Goal: Task Accomplishment & Management: Manage account settings

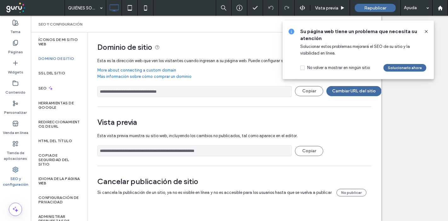
click at [426, 30] on icon at bounding box center [425, 31] width 5 height 5
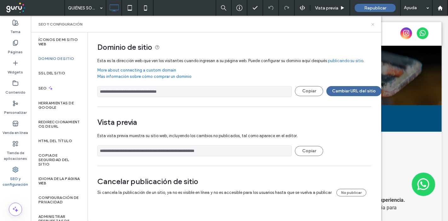
drag, startPoint x: 372, startPoint y: 24, endPoint x: 353, endPoint y: 3, distance: 28.1
click at [372, 24] on icon at bounding box center [372, 24] width 5 height 5
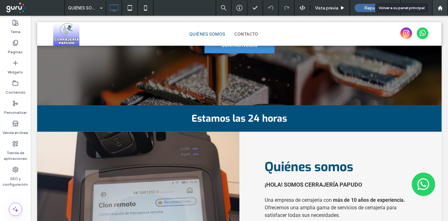
click at [439, 12] on div at bounding box center [440, 8] width 16 height 16
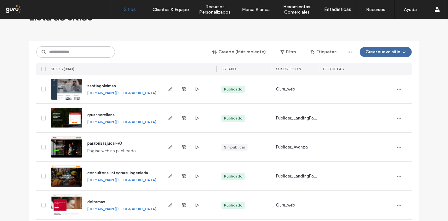
drag, startPoint x: 150, startPoint y: 110, endPoint x: 150, endPoint y: 116, distance: 6.0
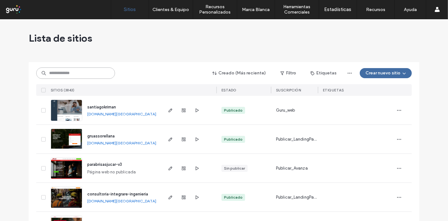
click at [97, 72] on input at bounding box center [75, 72] width 79 height 11
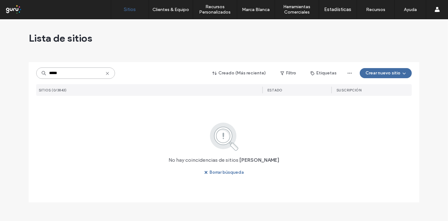
drag, startPoint x: 77, startPoint y: 76, endPoint x: 23, endPoint y: 77, distance: 54.2
click at [23, 77] on div "Lista de sitios ***** Creado (Más reciente) Filtro Etiquetas Crear nuevo sitio …" at bounding box center [224, 119] width 448 height 201
type input "*****"
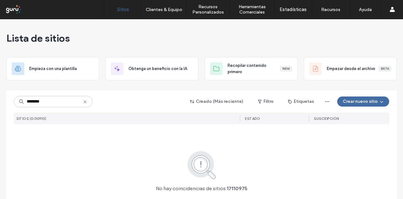
drag, startPoint x: 70, startPoint y: 101, endPoint x: 0, endPoint y: 103, distance: 69.9
click at [0, 103] on div "Lista de sitios Empieza con una plantilla Obtenga un beneficio con la IA Recopi…" at bounding box center [201, 128] width 403 height 219
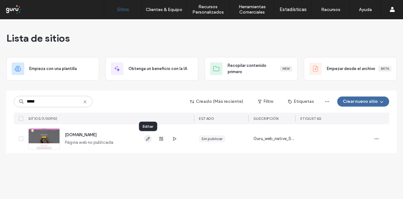
type input "*****"
click at [146, 140] on icon "button" at bounding box center [147, 138] width 5 height 5
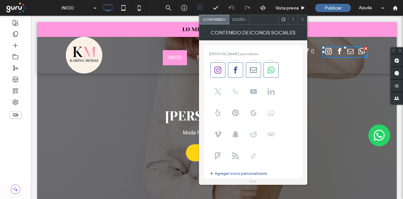
click at [256, 158] on icon at bounding box center [253, 155] width 7 height 7
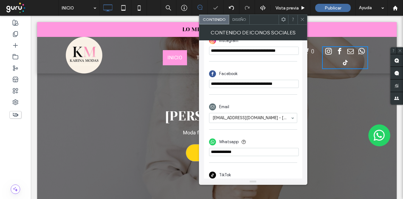
scroll to position [178, 0]
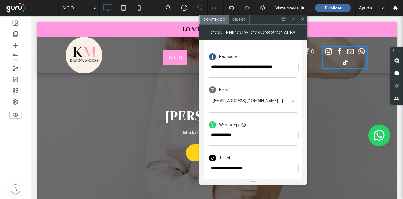
click at [301, 20] on icon at bounding box center [302, 19] width 5 height 5
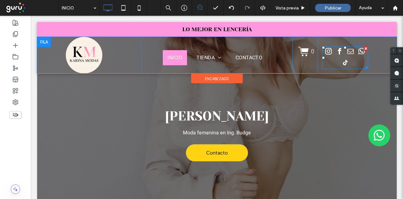
drag, startPoint x: 337, startPoint y: 53, endPoint x: 314, endPoint y: 61, distance: 23.6
click at [337, 53] on span "facebook" at bounding box center [340, 51] width 10 height 10
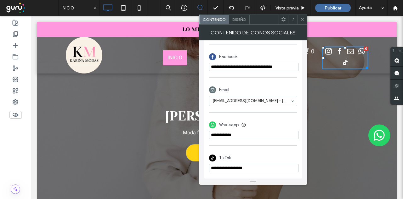
click at [239, 167] on input "**********" at bounding box center [254, 168] width 90 height 8
paste input "**********"
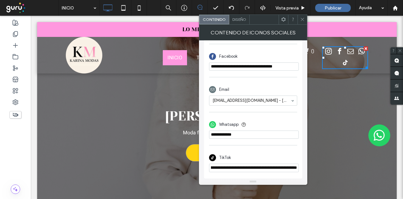
type input "**********"
click at [284, 145] on div "**********" at bounding box center [253, 158] width 88 height 33
click at [300, 17] on div at bounding box center [301, 19] width 9 height 9
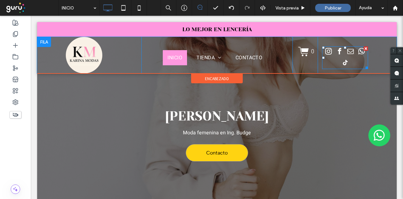
click at [339, 52] on span "facebook" at bounding box center [340, 51] width 10 height 10
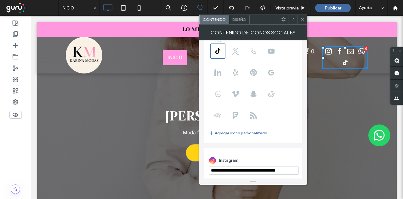
scroll to position [63, 0]
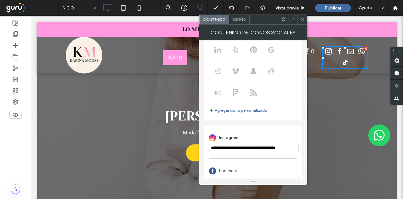
click at [238, 151] on input "**********" at bounding box center [254, 148] width 90 height 8
paste input "**********"
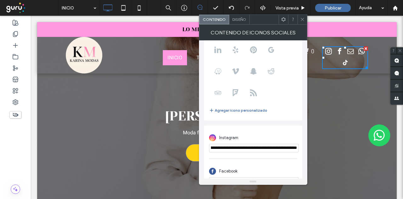
type input "**********"
click at [276, 128] on div "**********" at bounding box center [253, 141] width 88 height 27
click at [301, 18] on icon at bounding box center [302, 19] width 5 height 5
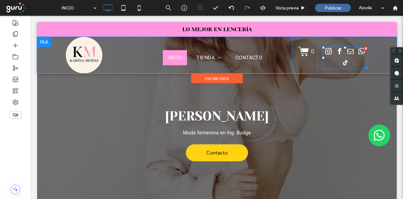
click at [329, 55] on span "instagram" at bounding box center [329, 51] width 10 height 10
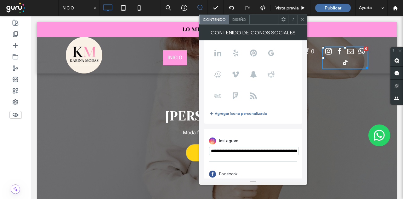
scroll to position [126, 0]
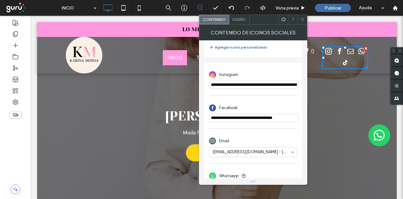
click at [244, 119] on input "**********" at bounding box center [254, 118] width 90 height 8
paste input "**********"
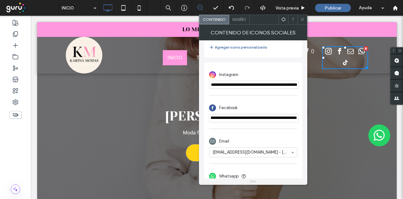
type input "**********"
click at [256, 103] on div "Facebook" at bounding box center [253, 108] width 88 height 12
click at [302, 19] on use at bounding box center [302, 19] width 3 height 3
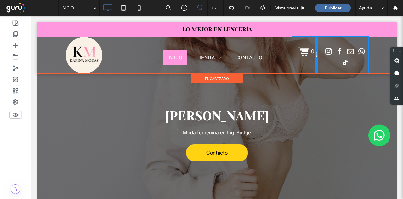
drag, startPoint x: 314, startPoint y: 64, endPoint x: 317, endPoint y: 83, distance: 19.7
click at [294, 64] on div "0 Click To Paste" at bounding box center [304, 55] width 25 height 37
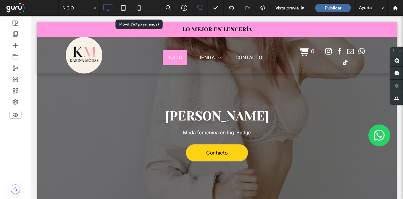
drag, startPoint x: 141, startPoint y: 6, endPoint x: 270, endPoint y: 88, distance: 152.7
click at [141, 6] on icon at bounding box center [139, 8] width 13 height 13
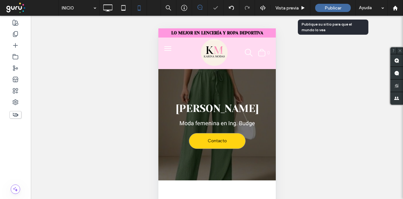
click at [332, 7] on span "Publicar" at bounding box center [333, 7] width 17 height 5
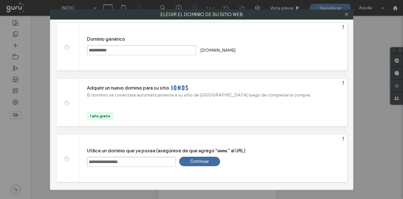
click at [66, 47] on span at bounding box center [66, 46] width 0 height 5
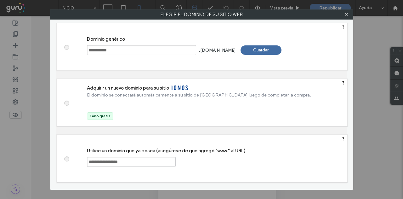
click at [268, 51] on div "Guardar" at bounding box center [261, 49] width 41 height 9
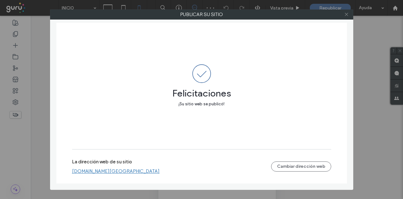
click at [348, 12] on icon at bounding box center [346, 14] width 5 height 5
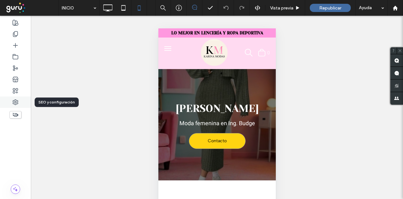
click at [14, 105] on use at bounding box center [15, 101] width 5 height 5
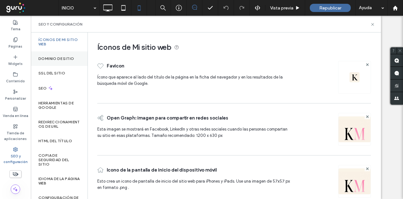
click at [54, 63] on div "Dominio de sitio" at bounding box center [59, 58] width 57 height 14
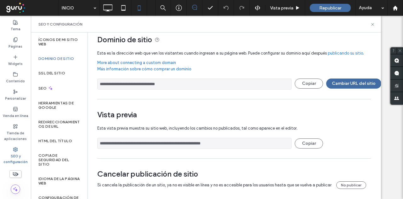
scroll to position [14, 0]
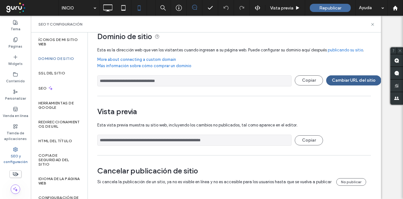
click at [337, 78] on button "Cambiar URL del sitio" at bounding box center [353, 80] width 55 height 10
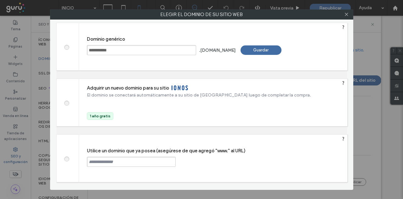
click at [66, 157] on span at bounding box center [66, 158] width 0 height 5
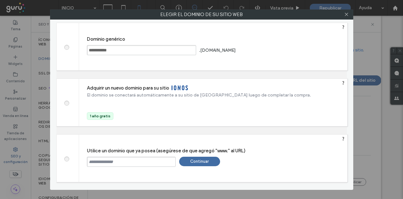
click at [104, 163] on input "text" at bounding box center [131, 161] width 89 height 10
paste input "**********"
type input "**********"
click at [198, 159] on div "Continuar" at bounding box center [199, 160] width 41 height 9
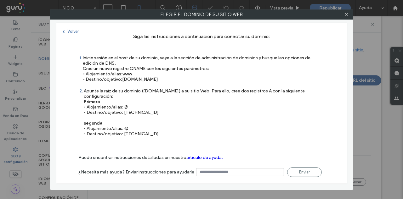
type input "**********"
click at [346, 16] on icon at bounding box center [346, 14] width 5 height 5
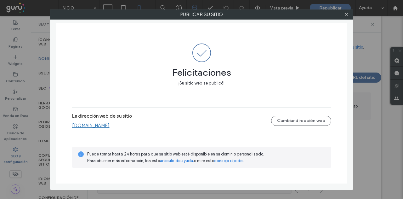
click at [346, 15] on icon at bounding box center [346, 14] width 5 height 5
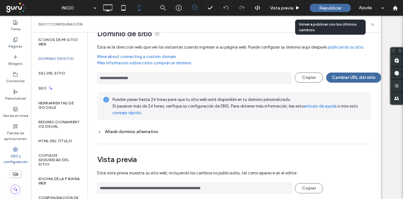
click at [313, 4] on div "Republicar" at bounding box center [330, 8] width 41 height 8
click at [313, 5] on div "Republicar" at bounding box center [330, 8] width 41 height 8
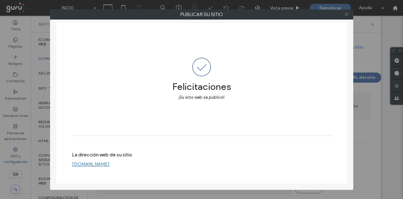
click at [348, 15] on icon at bounding box center [346, 14] width 5 height 5
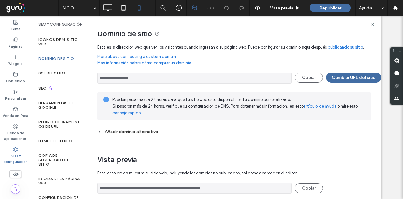
click at [373, 21] on div "SEO y configuración" at bounding box center [206, 24] width 350 height 17
click at [372, 24] on use at bounding box center [372, 24] width 3 height 3
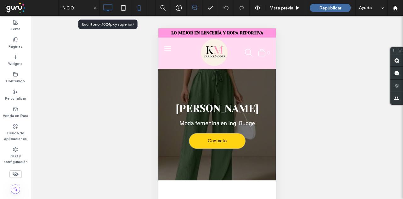
click at [111, 7] on icon at bounding box center [107, 8] width 13 height 13
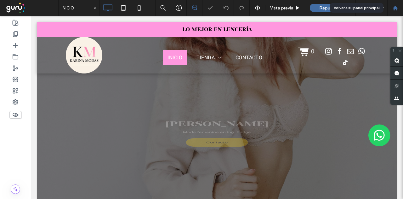
scroll to position [0, 0]
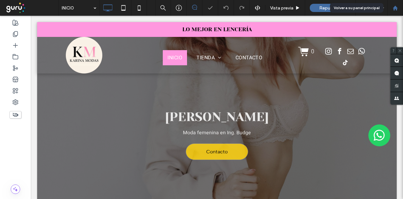
click at [394, 9] on use at bounding box center [395, 7] width 5 height 5
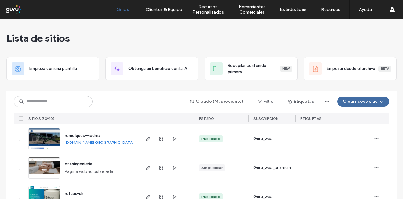
click at [101, 101] on div "Creado (Más reciente) Filtro Etiquetas Crear nuevo sitio" at bounding box center [201, 101] width 375 height 12
click at [69, 101] on input at bounding box center [53, 101] width 79 height 11
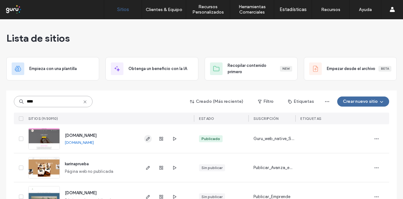
type input "****"
click at [144, 141] on span "button" at bounding box center [148, 139] width 8 height 8
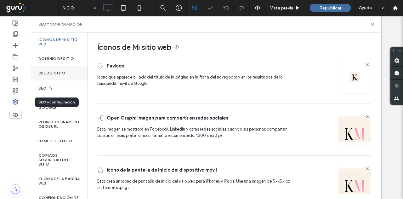
click at [62, 76] on div "SSL del sitio" at bounding box center [59, 73] width 57 height 14
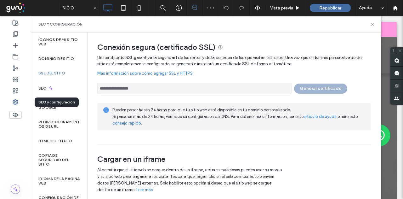
click at [208, 124] on div "Pueden pasar hasta 24 horas para que tu sitio web esté disponible en tu dominio…" at bounding box center [238, 116] width 253 height 20
click at [323, 85] on div "**********" at bounding box center [234, 87] width 274 height 14
click at [248, 127] on div "Pueden pasar hasta 24 horas para que tu sitio web esté disponible en tu dominio…" at bounding box center [234, 116] width 274 height 27
click at [373, 24] on icon at bounding box center [372, 24] width 5 height 5
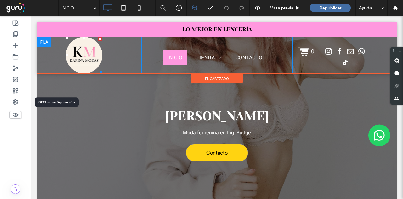
drag, startPoint x: 81, startPoint y: 55, endPoint x: 109, endPoint y: 67, distance: 30.5
click at [81, 55] on img at bounding box center [84, 55] width 37 height 37
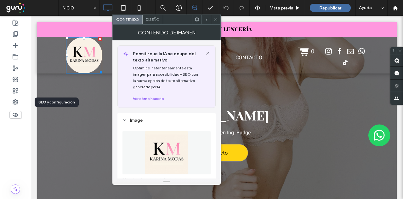
click at [213, 19] on div at bounding box center [215, 19] width 9 height 9
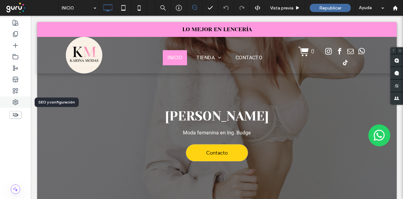
click at [14, 99] on div at bounding box center [15, 101] width 31 height 11
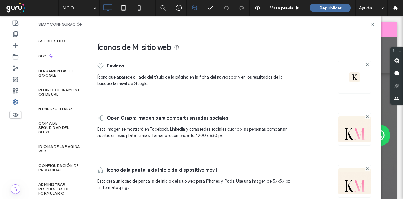
scroll to position [31, 0]
click at [56, 109] on label "HTML del título" at bounding box center [55, 109] width 34 height 4
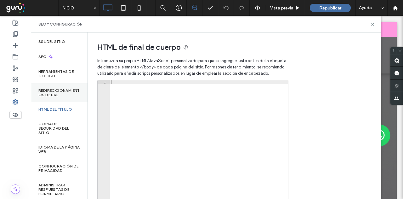
click at [60, 86] on div "Redireccionamientos de URL" at bounding box center [59, 92] width 57 height 19
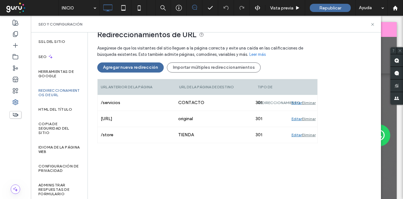
scroll to position [63, 0]
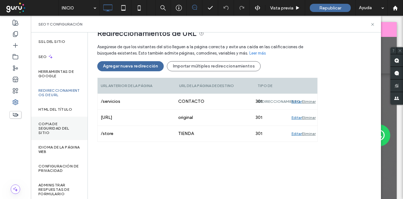
click at [60, 128] on label "Copia de seguridad del sitio" at bounding box center [59, 128] width 42 height 13
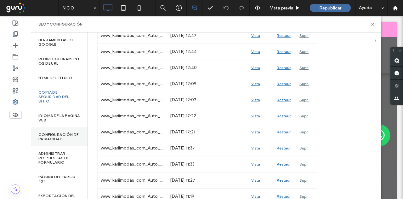
scroll to position [0, 0]
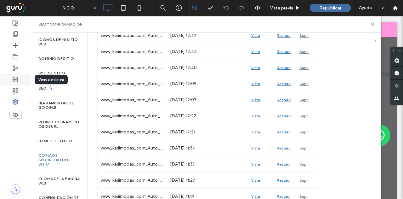
click at [16, 81] on use at bounding box center [15, 79] width 5 height 5
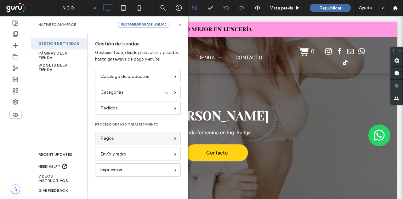
click at [97, 136] on div "Pagos" at bounding box center [138, 138] width 86 height 13
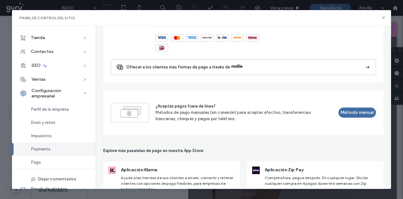
scroll to position [537, 0]
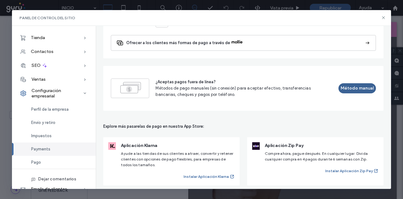
click at [347, 83] on button "Método manual" at bounding box center [356, 88] width 37 height 10
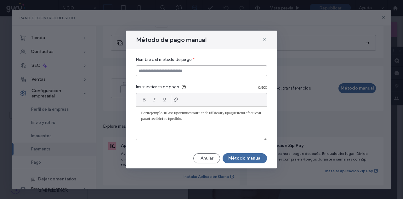
click at [186, 73] on input at bounding box center [201, 70] width 131 height 11
type input "**********"
paste div
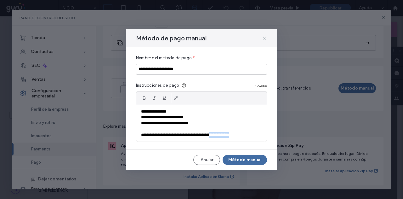
drag, startPoint x: 259, startPoint y: 135, endPoint x: 225, endPoint y: 134, distance: 33.7
click at [225, 134] on p "**********" at bounding box center [201, 135] width 121 height 6
click at [171, 99] on div at bounding box center [175, 97] width 9 height 9
click at [241, 160] on button "Método manual" at bounding box center [245, 160] width 44 height 10
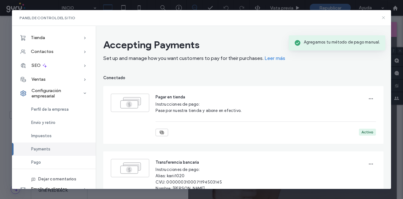
click at [384, 17] on icon at bounding box center [383, 17] width 5 height 5
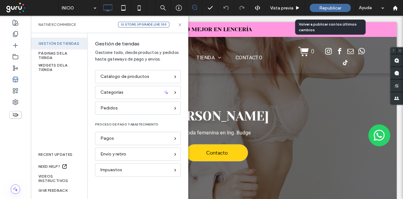
click at [314, 5] on div "Republicar" at bounding box center [330, 8] width 41 height 8
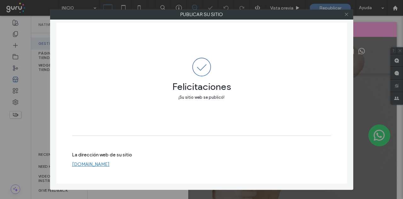
click at [348, 15] on icon at bounding box center [346, 14] width 5 height 5
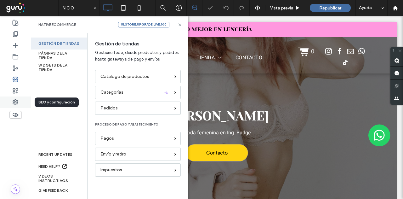
click at [10, 100] on div at bounding box center [15, 101] width 31 height 11
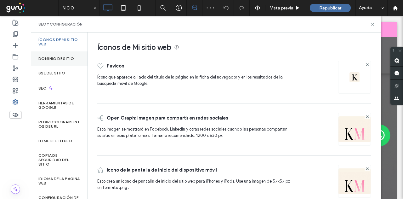
click at [48, 62] on div "Dominio de sitio" at bounding box center [59, 58] width 57 height 14
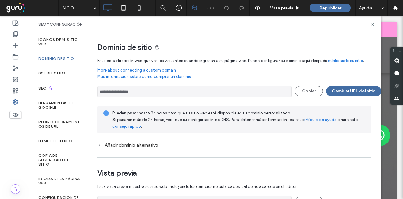
click at [135, 91] on input "**********" at bounding box center [194, 91] width 194 height 11
drag, startPoint x: 374, startPoint y: 23, endPoint x: 337, endPoint y: 11, distance: 38.8
click at [374, 23] on use at bounding box center [372, 24] width 3 height 3
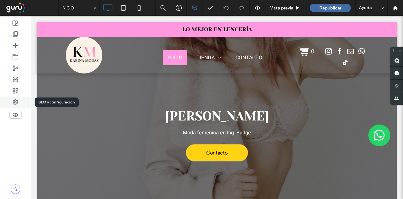
drag, startPoint x: 13, startPoint y: 102, endPoint x: 19, endPoint y: 102, distance: 6.0
click at [13, 102] on use at bounding box center [15, 101] width 5 height 5
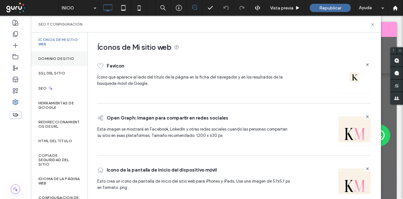
click at [68, 59] on label "Dominio de sitio" at bounding box center [56, 58] width 36 height 4
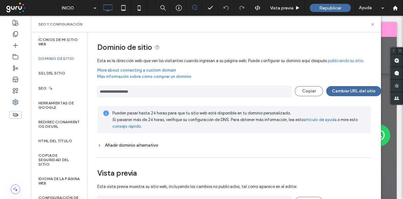
click at [134, 92] on input "**********" at bounding box center [194, 91] width 194 height 11
click at [374, 24] on icon at bounding box center [372, 24] width 5 height 5
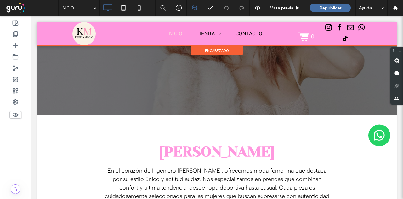
click at [347, 32] on div at bounding box center [217, 33] width 360 height 23
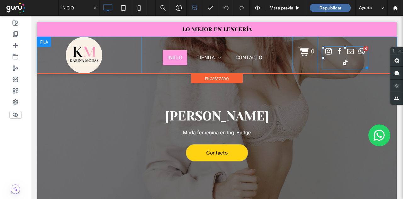
click at [343, 53] on div at bounding box center [345, 57] width 46 height 23
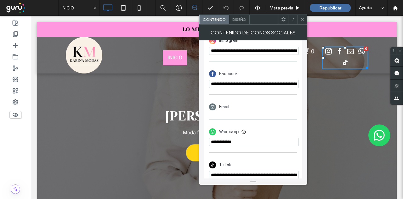
scroll to position [168, 0]
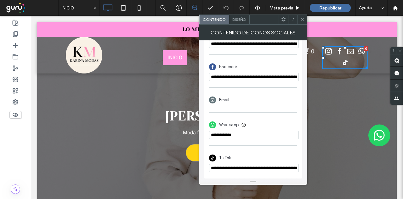
click at [231, 167] on input "**********" at bounding box center [254, 168] width 90 height 8
drag, startPoint x: 231, startPoint y: 167, endPoint x: 228, endPoint y: 166, distance: 3.2
click at [228, 161] on span "TikTok" at bounding box center [225, 158] width 12 height 6
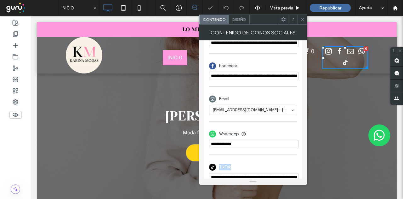
click at [228, 166] on span "TikTok" at bounding box center [225, 167] width 12 height 6
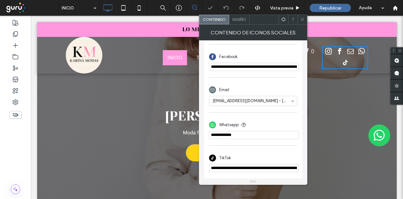
click at [231, 165] on input "**********" at bounding box center [254, 168] width 90 height 8
click at [304, 18] on icon at bounding box center [302, 19] width 5 height 5
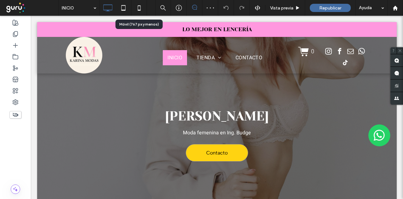
click at [140, 6] on icon at bounding box center [139, 8] width 13 height 13
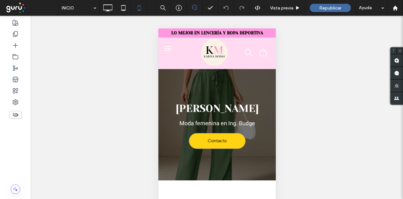
click at [206, 54] on img at bounding box center [214, 52] width 27 height 27
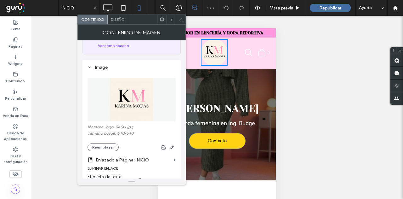
scroll to position [94, 0]
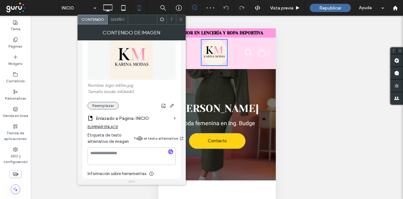
click at [109, 104] on button "Reemplazar" at bounding box center [103, 106] width 31 height 8
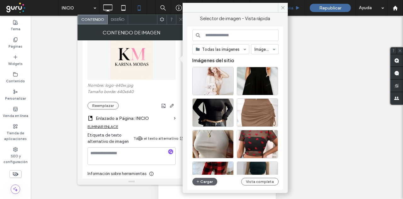
click at [282, 5] on icon at bounding box center [282, 7] width 5 height 5
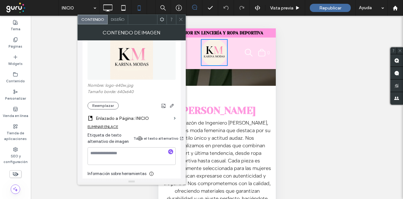
click at [183, 22] on span at bounding box center [180, 19] width 5 height 9
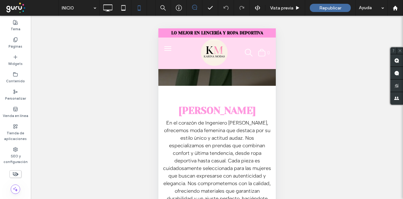
click at [164, 52] on button "menu" at bounding box center [167, 48] width 13 height 13
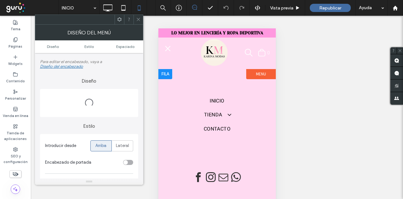
scroll to position [62, 0]
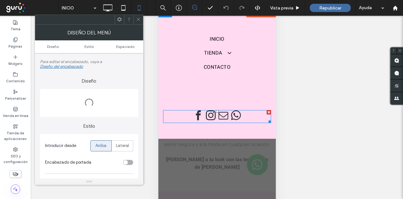
click at [214, 115] on span "instagram" at bounding box center [210, 115] width 11 height 11
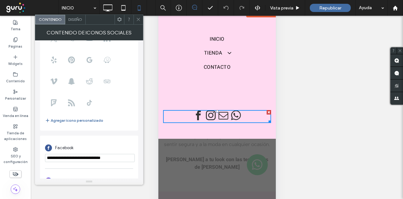
scroll to position [94, 0]
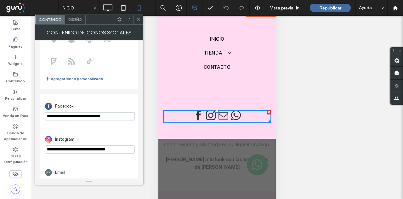
click at [91, 62] on icon at bounding box center [89, 61] width 7 height 7
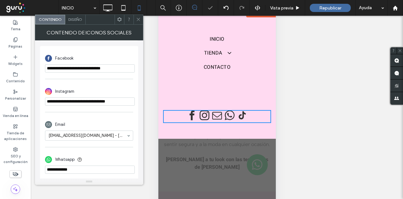
scroll to position [178, 0]
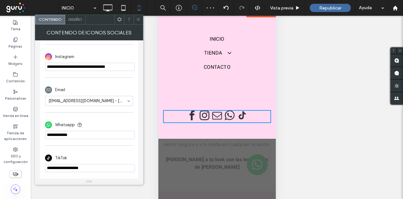
click at [75, 165] on input "**********" at bounding box center [90, 168] width 90 height 8
paste input "**********"
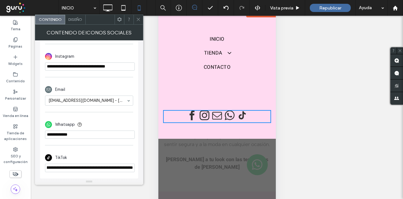
type input "**********"
click at [139, 19] on use at bounding box center [138, 19] width 3 height 3
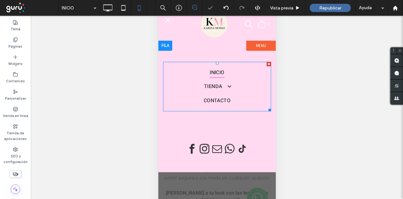
scroll to position [0, 0]
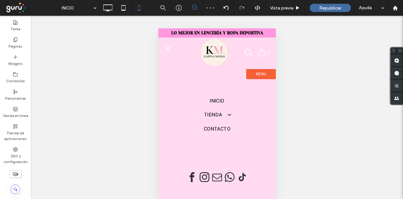
click at [165, 50] on button "menu" at bounding box center [167, 48] width 13 height 13
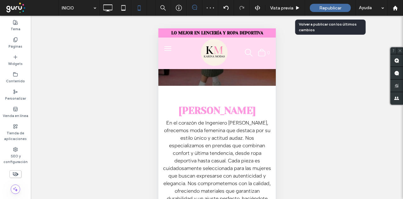
click at [327, 7] on span "Republicar" at bounding box center [330, 7] width 22 height 5
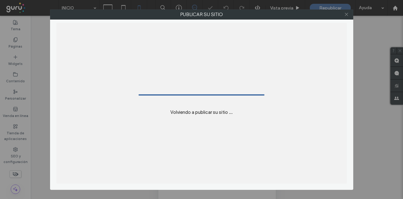
click at [347, 15] on icon at bounding box center [346, 14] width 5 height 5
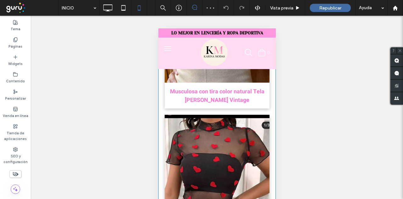
scroll to position [1165, 0]
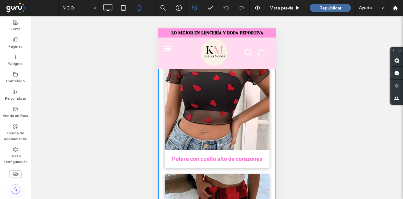
drag, startPoint x: 218, startPoint y: 90, endPoint x: 272, endPoint y: 122, distance: 63.0
drag, startPoint x: 274, startPoint y: 104, endPoint x: 274, endPoint y: 107, distance: 3.2
click at [274, 107] on div "Hacer visible? Sí Hacer visible? Sí Hacer visible? Sí Hacer visible? Sí Hacer v…" at bounding box center [217, 115] width 372 height 199
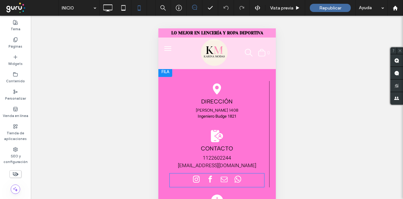
scroll to position [4171, 0]
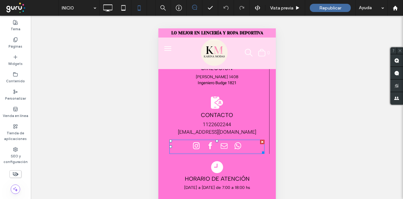
click at [231, 147] on span "whatsapp" at bounding box center [237, 145] width 13 height 13
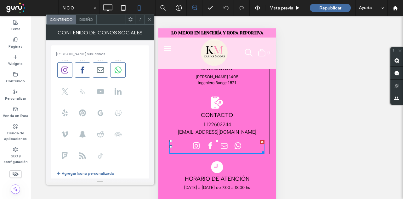
click at [100, 156] on icon at bounding box center [100, 155] width 7 height 7
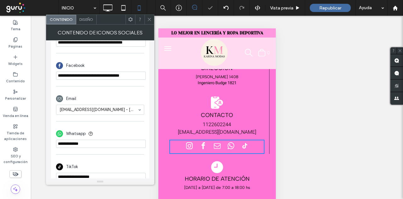
scroll to position [178, 0]
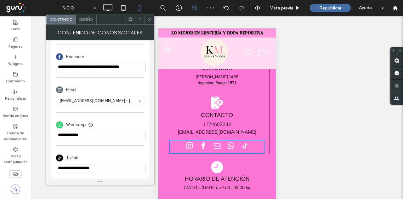
click at [94, 166] on input "**********" at bounding box center [101, 168] width 90 height 8
paste input "**********"
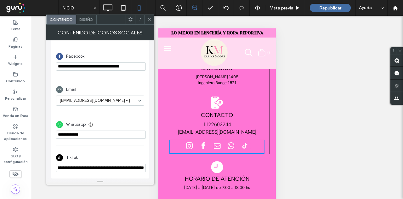
type input "**********"
click at [149, 20] on use at bounding box center [149, 19] width 3 height 3
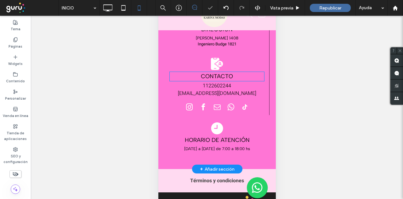
scroll to position [62, 0]
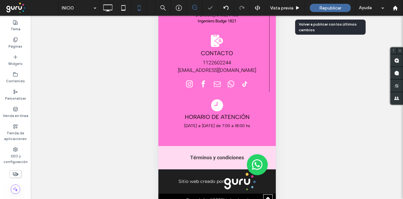
click at [318, 9] on div "Republicar" at bounding box center [330, 8] width 41 height 8
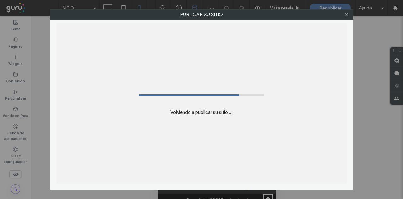
click at [348, 17] on span at bounding box center [346, 14] width 5 height 9
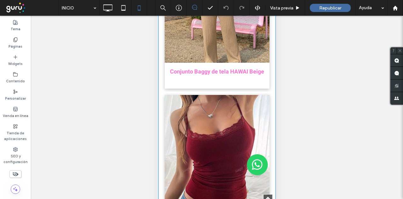
scroll to position [2975, 0]
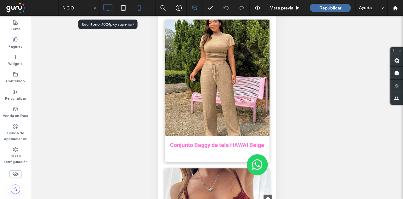
click at [105, 7] on icon at bounding box center [107, 8] width 13 height 13
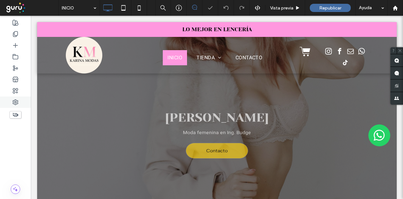
scroll to position [0, 0]
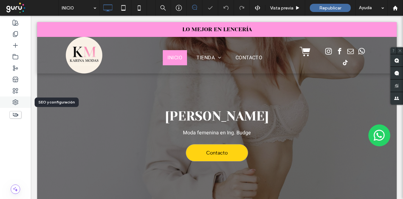
click at [19, 98] on div at bounding box center [15, 101] width 31 height 11
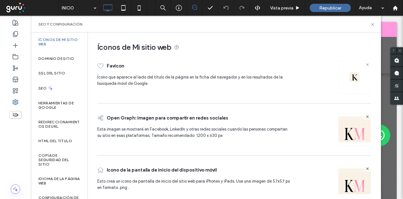
click at [366, 64] on use at bounding box center [367, 64] width 3 height 3
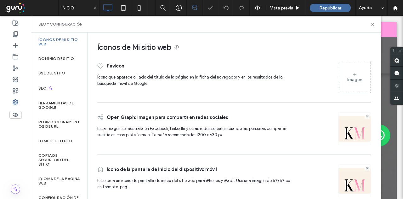
click at [366, 114] on use at bounding box center [367, 115] width 3 height 3
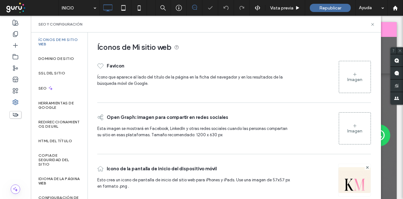
click at [365, 165] on div at bounding box center [367, 166] width 5 height 5
click at [366, 166] on icon at bounding box center [367, 167] width 3 height 3
click at [347, 134] on div "Imagen" at bounding box center [354, 128] width 31 height 30
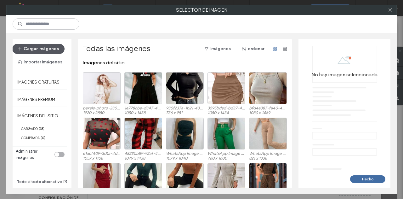
click at [39, 48] on button "Cargar imágenes" at bounding box center [38, 49] width 52 height 10
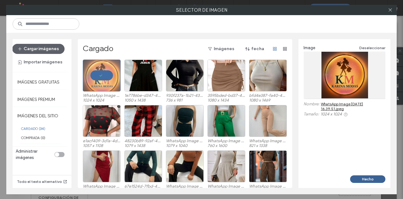
click at [368, 175] on div "Image Deseleccionar Nombre: WhatsApp Image 2025-09-03 at 16.39.51.jpeg Tamaño: …" at bounding box center [344, 113] width 92 height 149
click at [366, 176] on button "Hecho" at bounding box center [367, 179] width 35 height 8
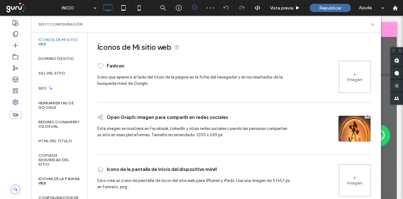
scroll to position [10, 0]
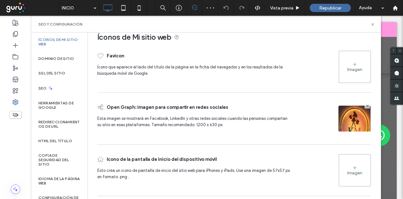
click at [348, 163] on div "Imagen" at bounding box center [354, 170] width 31 height 30
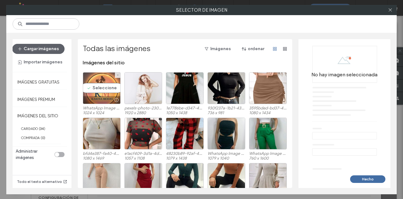
click at [97, 88] on div "Seleccione" at bounding box center [102, 88] width 38 height 32
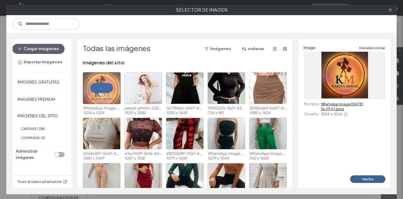
click at [380, 177] on button "Hecho" at bounding box center [367, 179] width 35 height 8
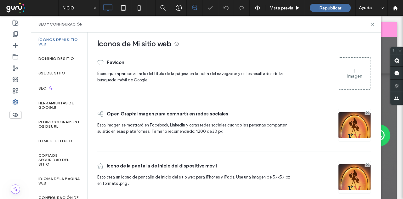
scroll to position [0, 0]
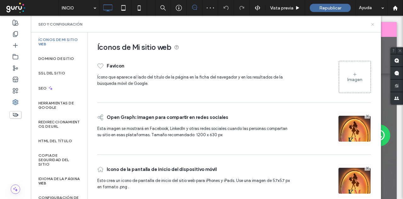
click at [373, 22] on icon at bounding box center [372, 24] width 5 height 5
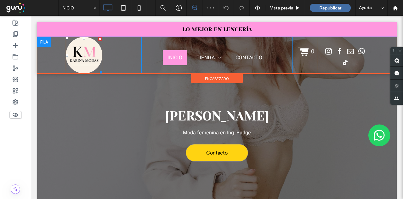
drag, startPoint x: 85, startPoint y: 59, endPoint x: 90, endPoint y: 62, distance: 5.4
click at [85, 59] on img at bounding box center [84, 55] width 37 height 37
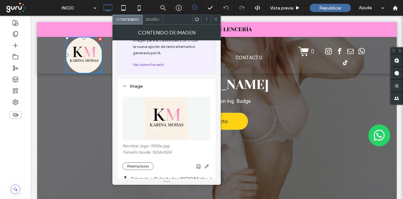
scroll to position [63, 0]
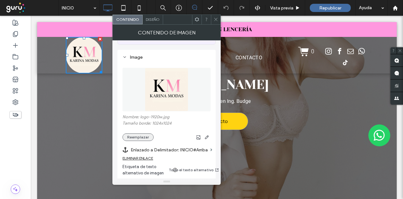
click at [142, 136] on button "Reemplazar" at bounding box center [137, 137] width 31 height 8
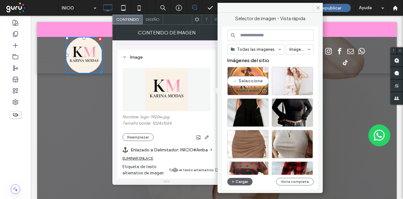
drag, startPoint x: 246, startPoint y: 83, endPoint x: 193, endPoint y: 48, distance: 63.7
click at [246, 83] on div "Seleccione" at bounding box center [247, 81] width 41 height 28
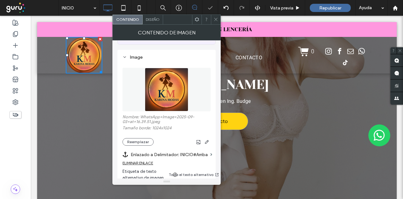
click at [156, 20] on span "Diseño" at bounding box center [153, 19] width 14 height 5
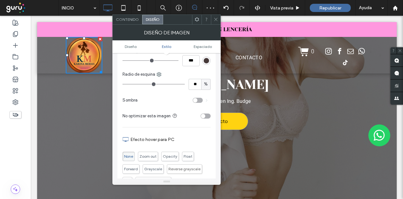
scroll to position [189, 0]
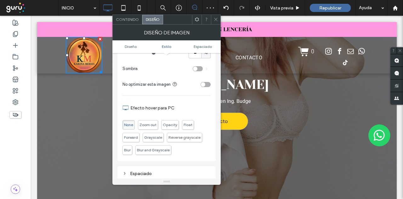
click at [208, 84] on div "toggle" at bounding box center [206, 84] width 10 height 5
click at [217, 18] on use at bounding box center [215, 19] width 3 height 3
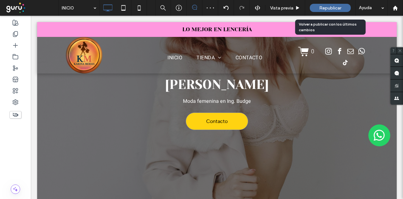
click at [318, 7] on div "Republicar" at bounding box center [330, 8] width 41 height 8
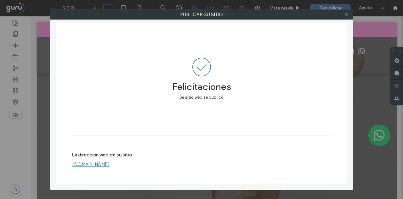
click at [348, 14] on icon at bounding box center [346, 14] width 5 height 5
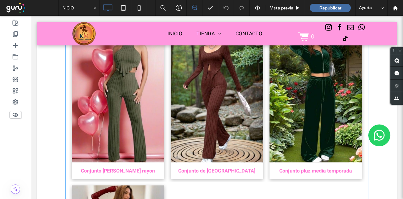
scroll to position [2138, 0]
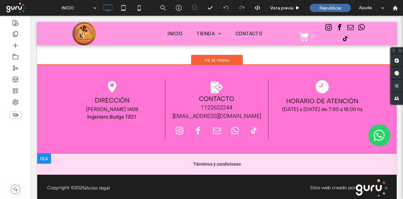
drag, startPoint x: 155, startPoint y: 95, endPoint x: 170, endPoint y: 146, distance: 53.9
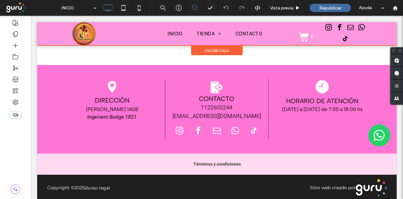
drag, startPoint x: 195, startPoint y: 155, endPoint x: 223, endPoint y: 32, distance: 125.2
click at [254, 36] on div at bounding box center [217, 33] width 360 height 23
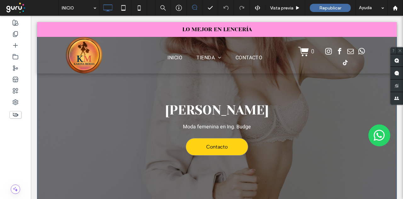
scroll to position [0, 0]
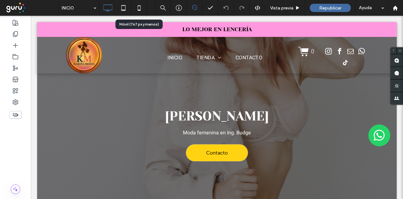
click at [139, 8] on icon at bounding box center [139, 8] width 13 height 13
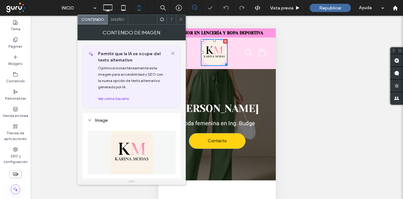
scroll to position [63, 0]
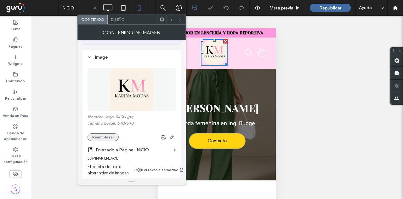
click at [105, 135] on button "Reemplazar" at bounding box center [103, 137] width 31 height 8
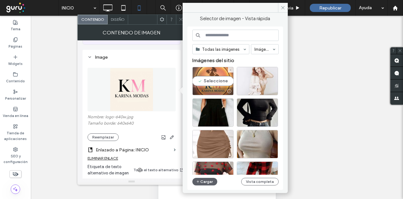
drag, startPoint x: 204, startPoint y: 77, endPoint x: 31, endPoint y: 14, distance: 183.6
click at [204, 77] on div "Seleccione" at bounding box center [212, 81] width 41 height 28
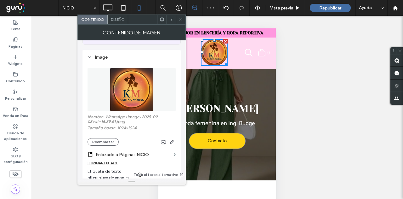
click at [182, 17] on icon at bounding box center [180, 19] width 5 height 5
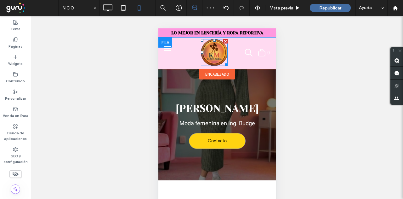
click at [214, 51] on img at bounding box center [214, 52] width 27 height 27
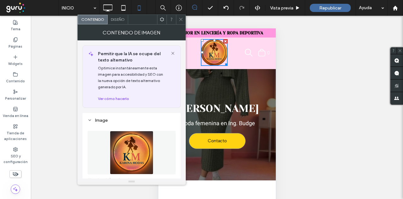
click at [113, 20] on span "Diseño" at bounding box center [118, 19] width 14 height 5
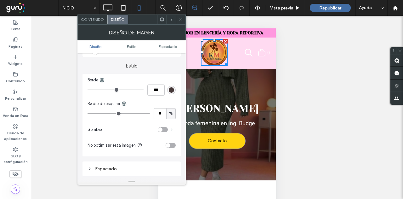
scroll to position [157, 0]
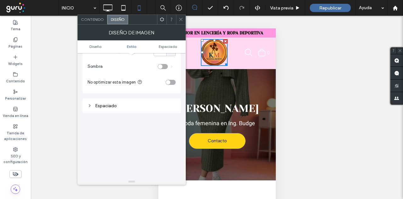
click at [172, 83] on div "toggle" at bounding box center [171, 82] width 10 height 5
click at [181, 20] on icon at bounding box center [180, 19] width 5 height 5
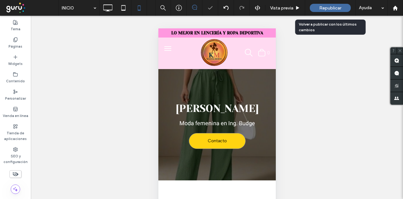
click at [319, 5] on div "Republicar" at bounding box center [330, 8] width 41 height 8
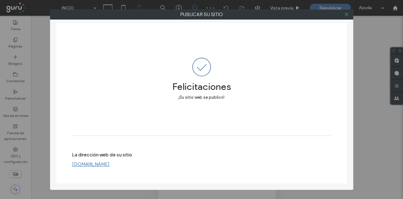
click at [346, 14] on icon at bounding box center [346, 14] width 5 height 5
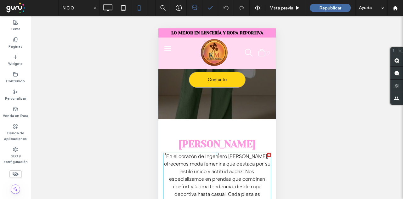
scroll to position [0, 0]
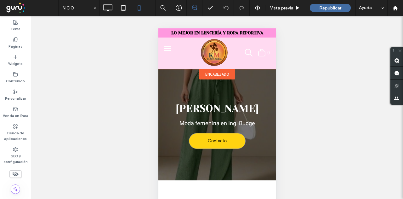
click at [212, 76] on div "encabezado" at bounding box center [217, 74] width 36 height 10
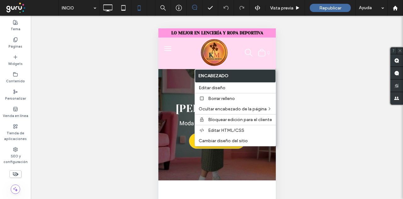
click at [175, 134] on div "KARINA MODAS Moda femenina en Ing. Budge Contacto Click To Paste" at bounding box center [216, 124] width 117 height 111
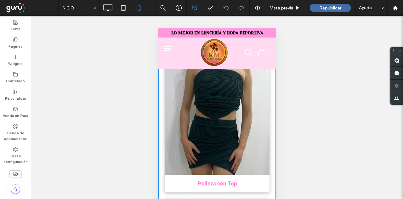
scroll to position [1480, 0]
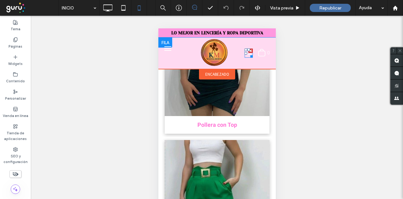
click at [244, 52] on div at bounding box center [245, 53] width 3 height 3
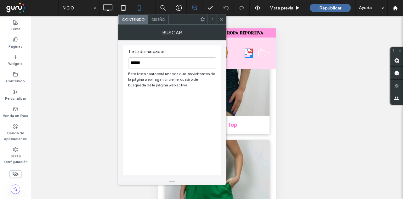
click at [166, 18] on div "Diseño" at bounding box center [158, 19] width 20 height 9
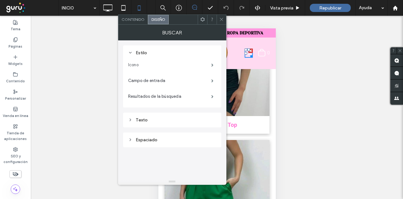
click at [197, 69] on label "Icono" at bounding box center [169, 65] width 83 height 13
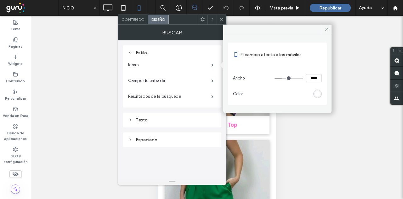
click at [314, 95] on div "rgb(255, 255, 255)" at bounding box center [317, 93] width 8 height 8
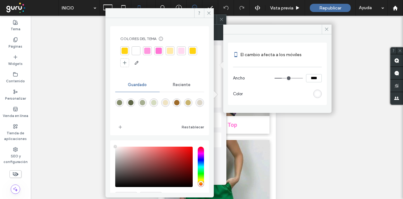
click at [159, 51] on div at bounding box center [159, 51] width 6 height 6
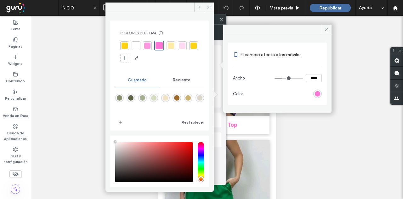
click at [209, 7] on icon at bounding box center [209, 7] width 5 height 5
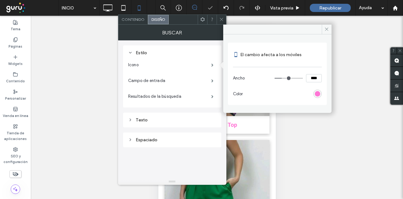
click at [224, 21] on icon at bounding box center [221, 19] width 5 height 5
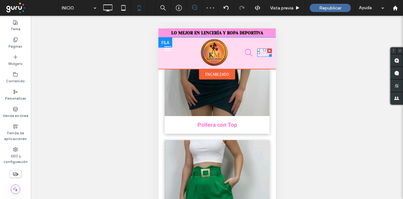
click at [258, 54] on icon ".st0-undefined{fill-rule:evenodd;clip-rule:evenodd;}" at bounding box center [262, 52] width 8 height 8
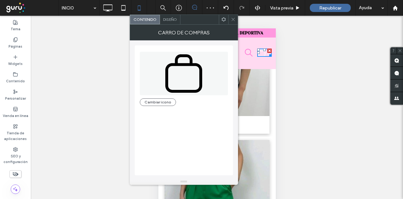
click at [167, 15] on div "Diseño" at bounding box center [170, 19] width 20 height 9
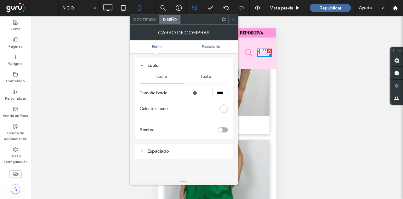
click at [222, 108] on div "rgba(255, 255, 255, 1)" at bounding box center [223, 108] width 5 height 5
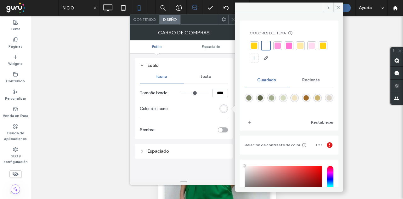
click at [289, 43] on div at bounding box center [289, 45] width 6 height 6
click at [203, 78] on span "texto" at bounding box center [206, 76] width 11 height 5
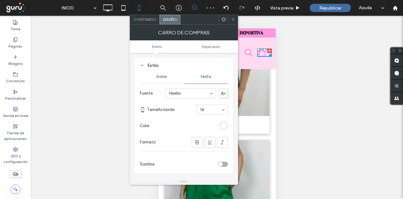
click at [224, 125] on div "rgba(255, 255, 255, 1)" at bounding box center [223, 125] width 5 height 5
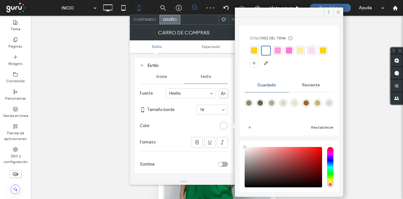
click at [287, 53] on div at bounding box center [289, 50] width 6 height 6
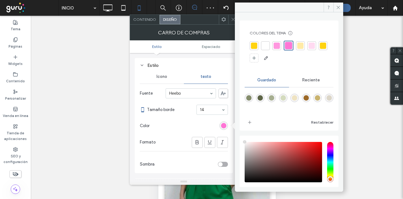
click at [232, 18] on icon at bounding box center [233, 19] width 5 height 5
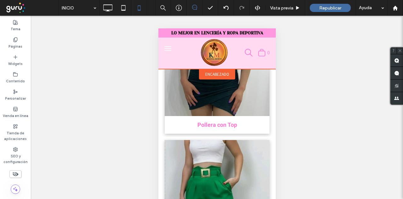
click at [207, 72] on span "encabezado" at bounding box center [217, 73] width 24 height 5
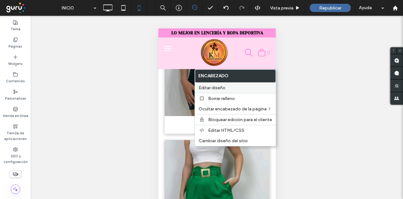
click at [206, 89] on span "Editar diseño" at bounding box center [212, 87] width 27 height 5
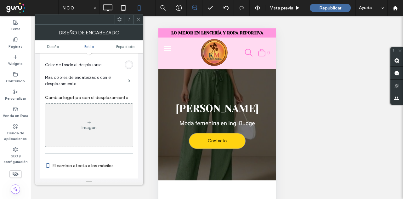
scroll to position [189, 0]
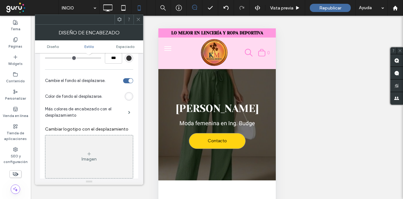
click at [130, 98] on div "rgb(255, 255, 255)" at bounding box center [128, 95] width 5 height 5
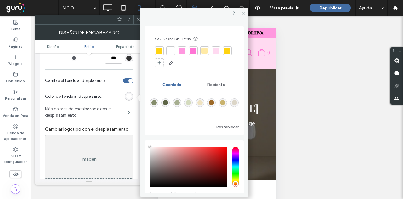
click at [117, 103] on label "Más colores de encabezado con el desplazamiento" at bounding box center [86, 112] width 83 height 19
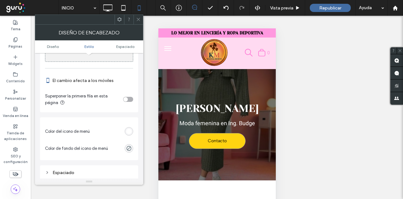
scroll to position [315, 0]
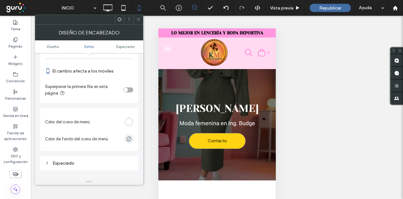
click at [126, 121] on div "rgb(255, 255, 255)" at bounding box center [128, 121] width 5 height 5
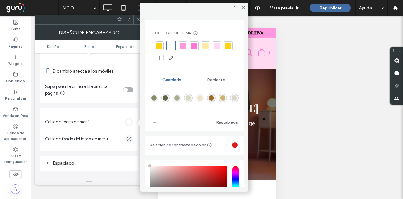
click at [194, 46] on div at bounding box center [194, 45] width 6 height 6
click at [140, 20] on div "Colores del tema Ahorre tiempo con los colores del tema Cree una paleta de colo…" at bounding box center [194, 99] width 108 height 174
click at [138, 19] on icon at bounding box center [138, 19] width 5 height 5
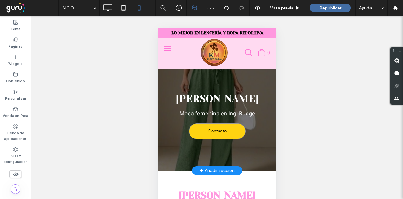
scroll to position [0, 0]
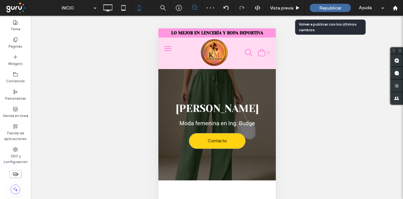
click at [316, 6] on div "Republicar" at bounding box center [330, 8] width 41 height 8
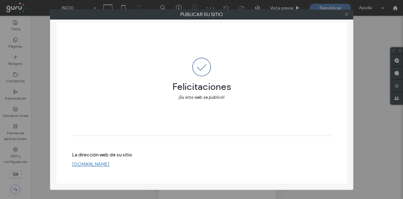
click at [347, 14] on use at bounding box center [346, 14] width 3 height 3
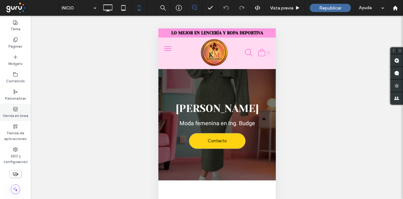
click at [22, 110] on div "Venda en línea" at bounding box center [15, 112] width 31 height 17
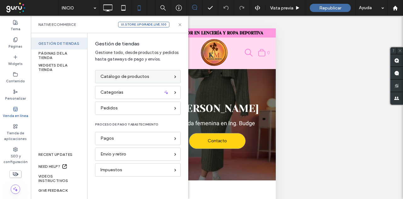
click at [116, 75] on span "Catálogo de productos" at bounding box center [124, 76] width 49 height 7
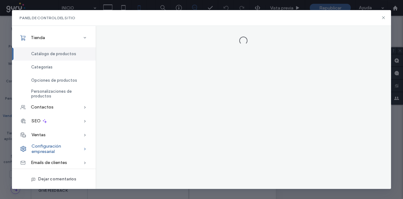
scroll to position [1, 0]
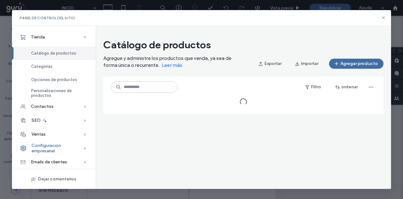
click at [49, 151] on span "Configuración empresarial" at bounding box center [57, 148] width 52 height 11
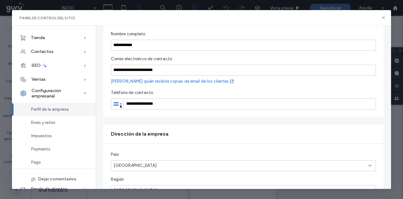
scroll to position [17, 0]
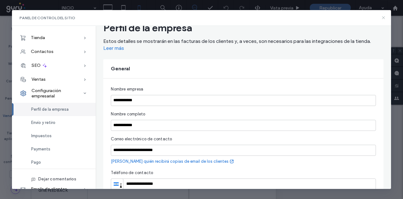
click at [383, 20] on icon at bounding box center [383, 17] width 5 height 5
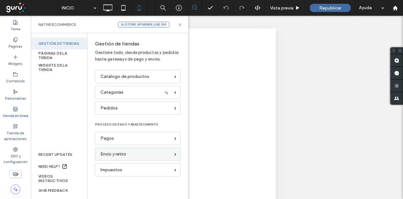
click at [119, 152] on span "Envío y retiro" at bounding box center [113, 153] width 26 height 7
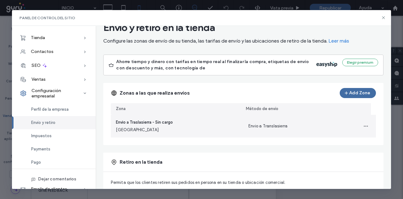
drag, startPoint x: 146, startPoint y: 126, endPoint x: 146, endPoint y: 132, distance: 6.3
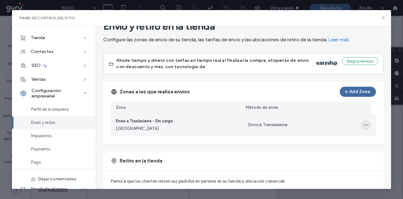
click at [363, 127] on icon "button" at bounding box center [365, 124] width 5 height 5
click at [314, 151] on icon at bounding box center [313, 152] width 5 height 5
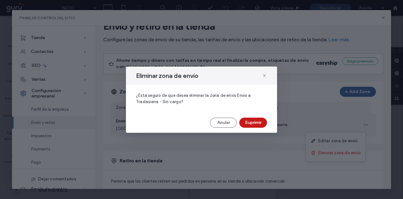
click at [245, 122] on button "Suprimir" at bounding box center [253, 122] width 28 height 10
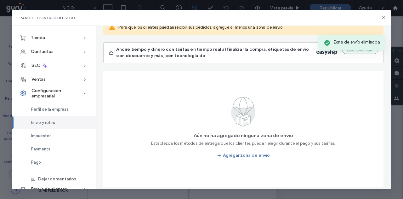
scroll to position [9, 0]
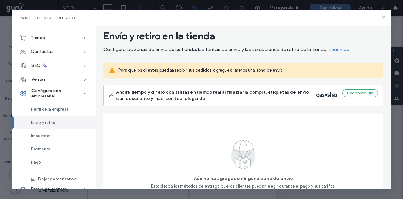
click at [384, 18] on use at bounding box center [383, 17] width 3 height 3
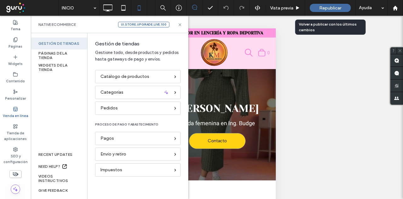
click at [327, 7] on span "Republicar" at bounding box center [330, 7] width 22 height 5
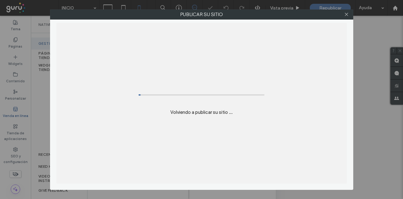
scroll to position [0, 0]
